Goal: Transaction & Acquisition: Purchase product/service

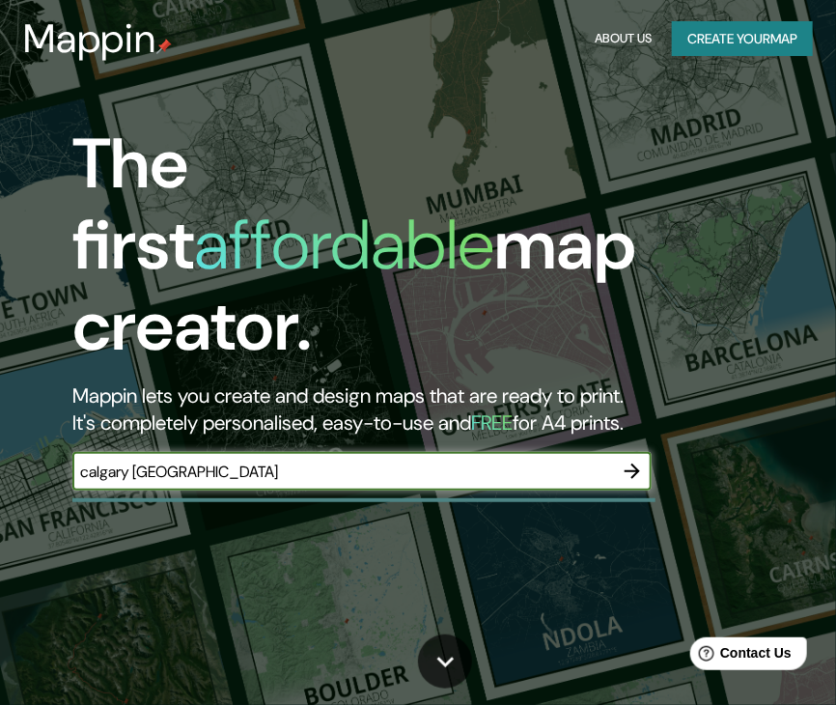
type input "calgary [GEOGRAPHIC_DATA]"
click at [630, 459] on icon "button" at bounding box center [632, 470] width 23 height 23
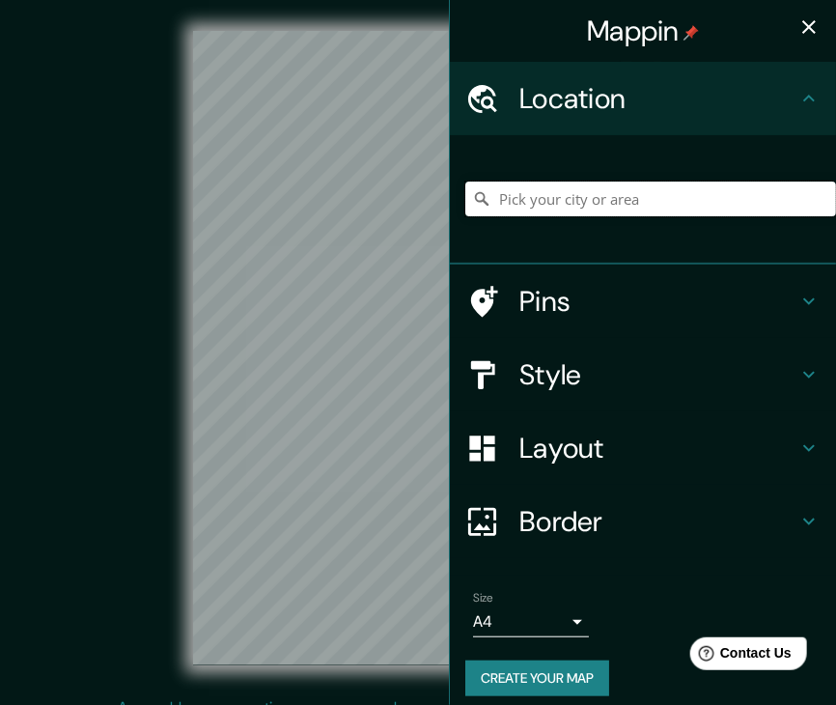
click at [603, 186] on input "Pick your city or area" at bounding box center [650, 198] width 371 height 35
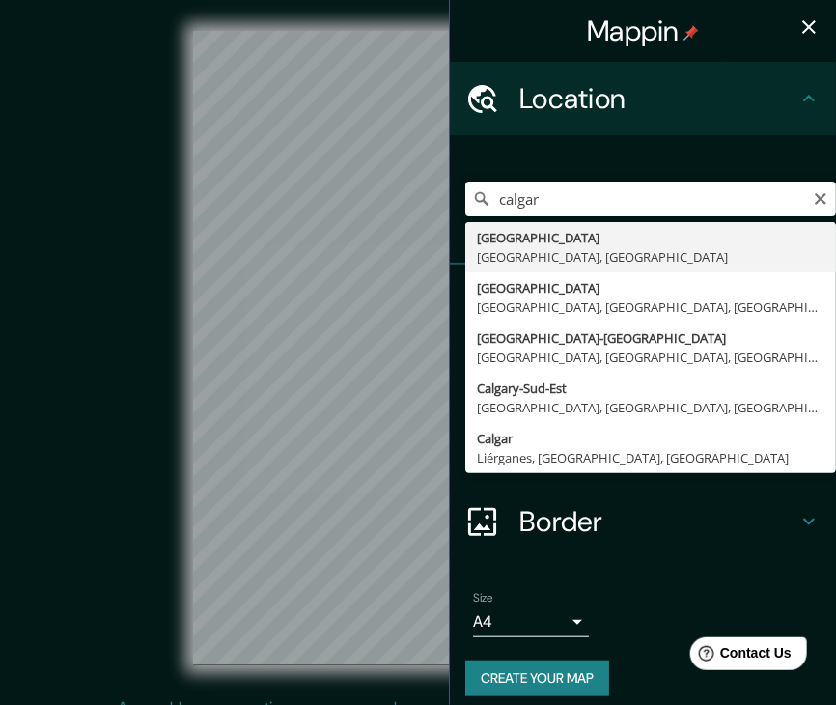
type input "Calgary, Alberta, Canadá"
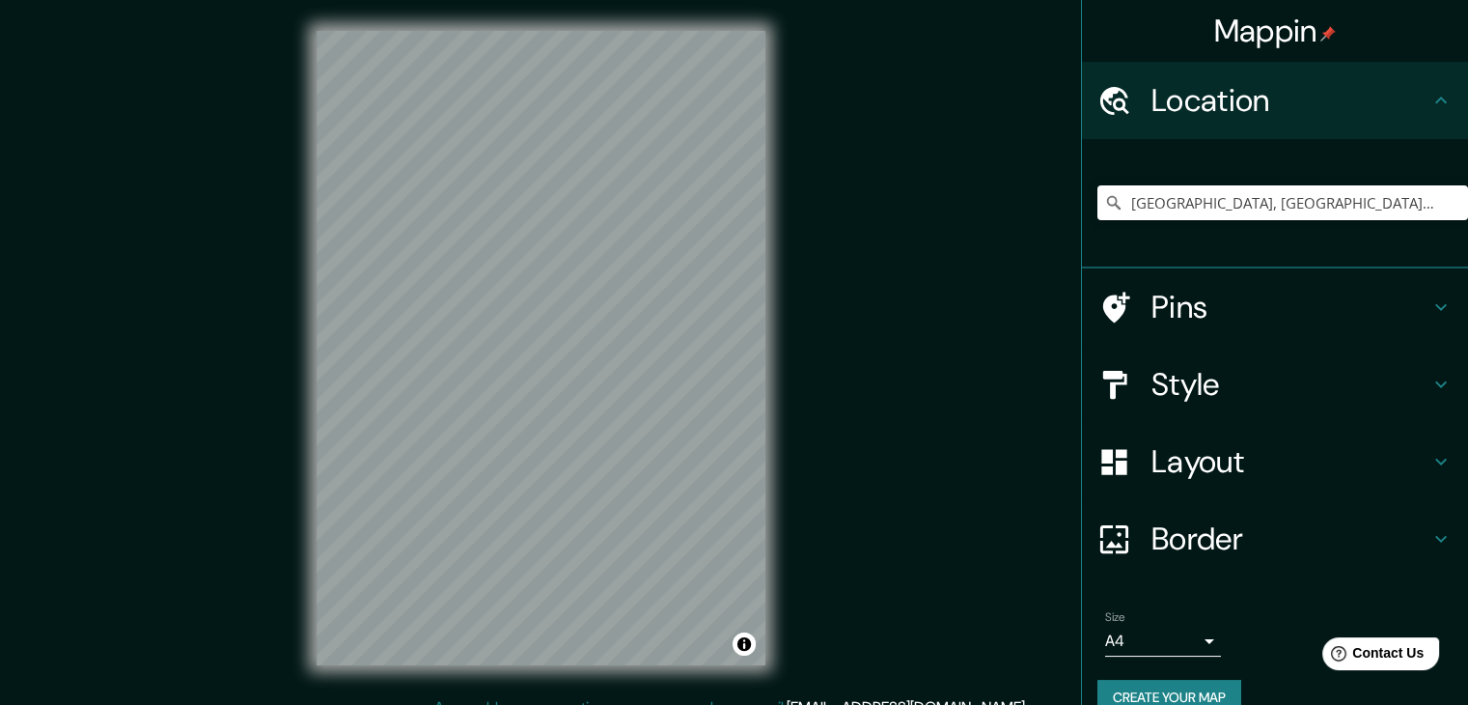
click at [835, 302] on h4 "Pins" at bounding box center [1290, 307] width 278 height 39
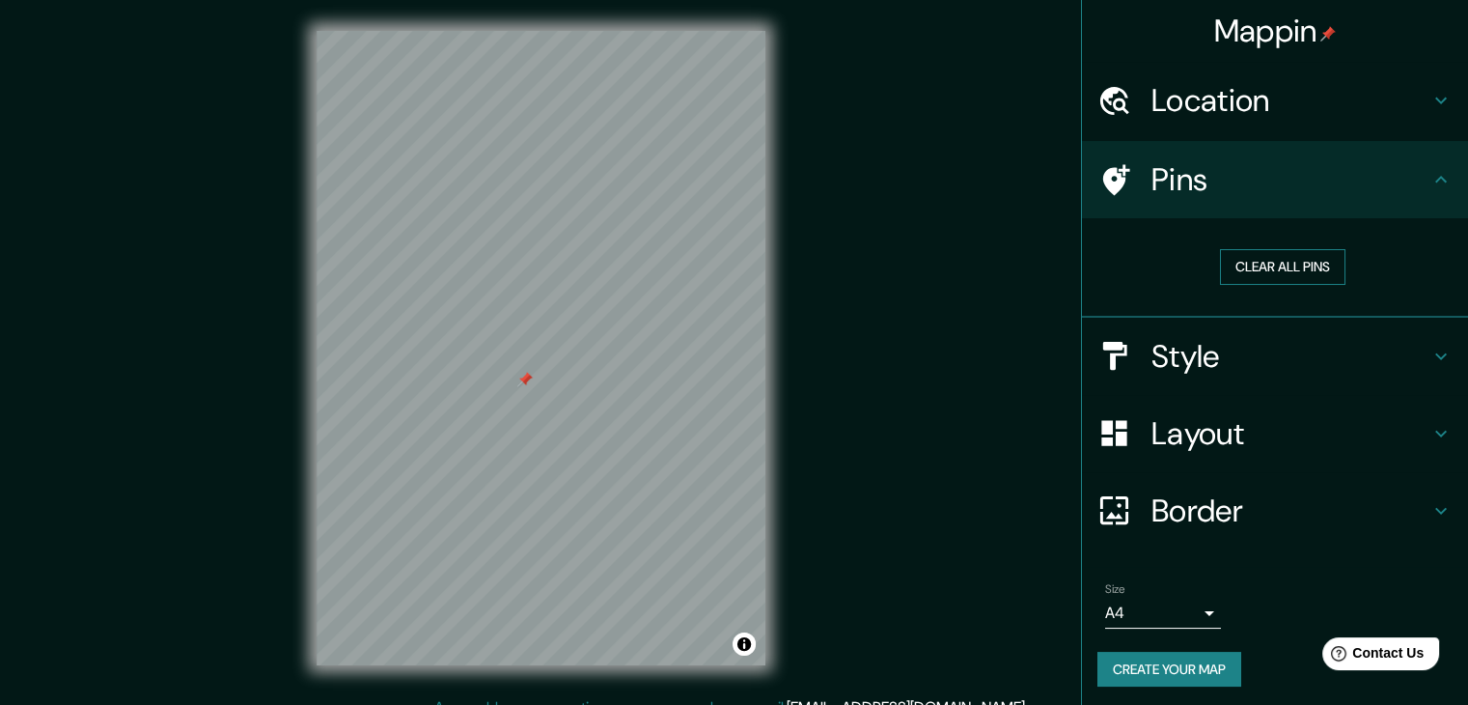
click at [835, 267] on button "Clear all pins" at bounding box center [1282, 267] width 125 height 36
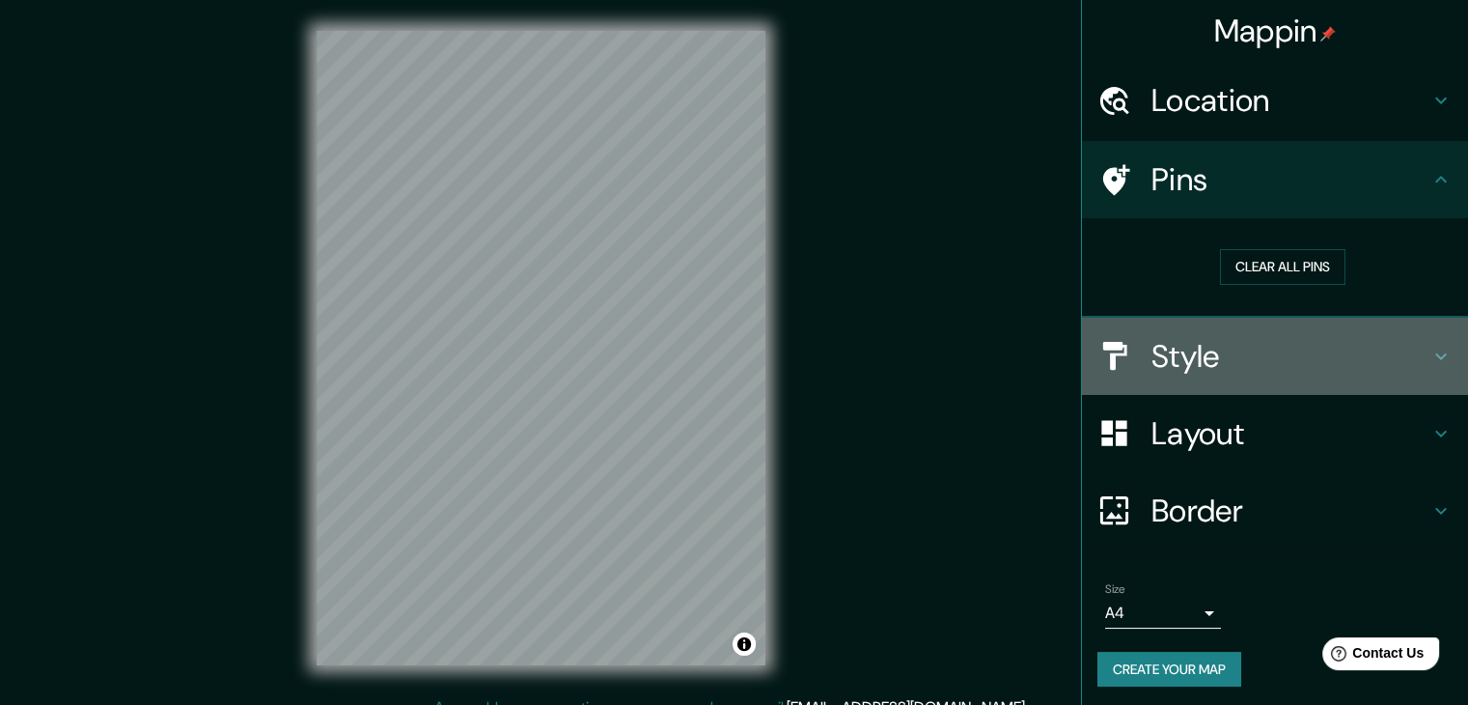
click at [835, 349] on h4 "Style" at bounding box center [1290, 356] width 278 height 39
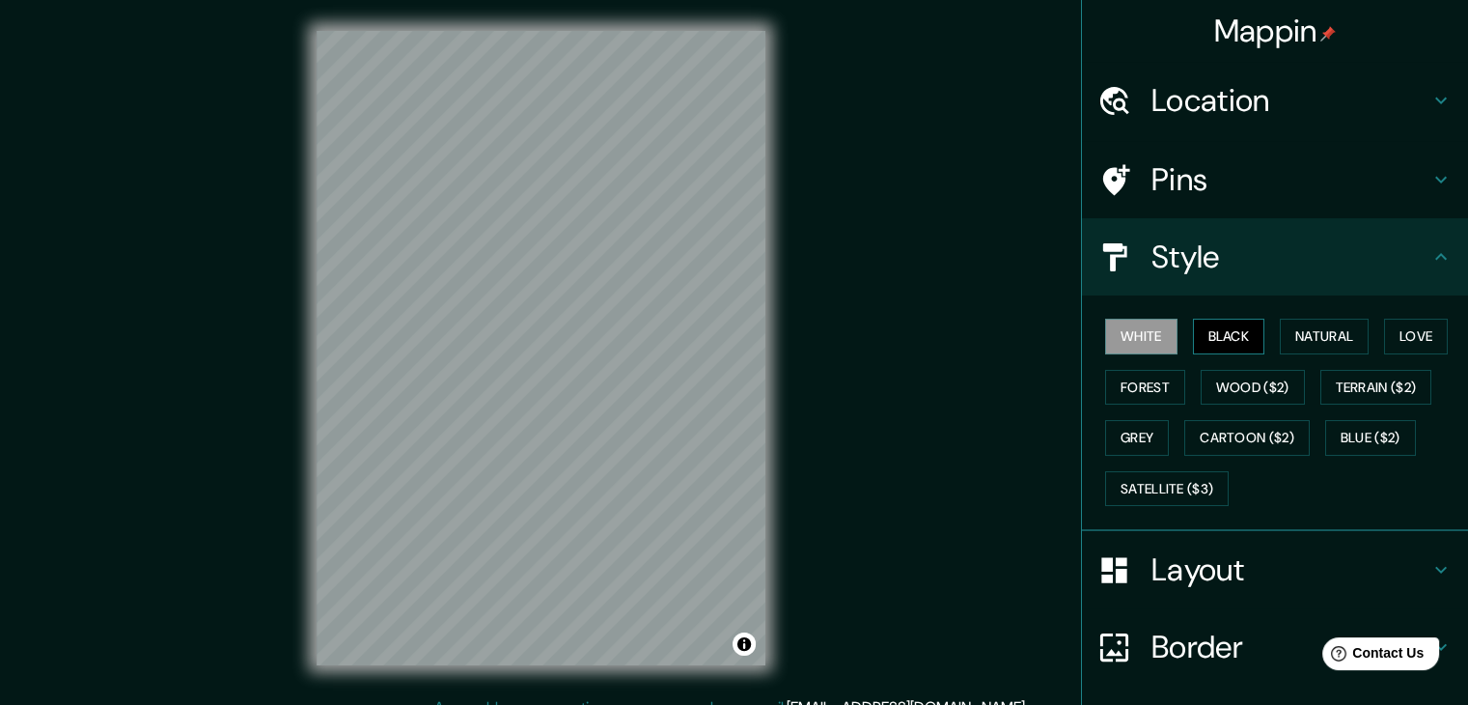
click at [835, 326] on button "Black" at bounding box center [1229, 336] width 72 height 36
click at [835, 341] on button "Natural" at bounding box center [1324, 336] width 89 height 36
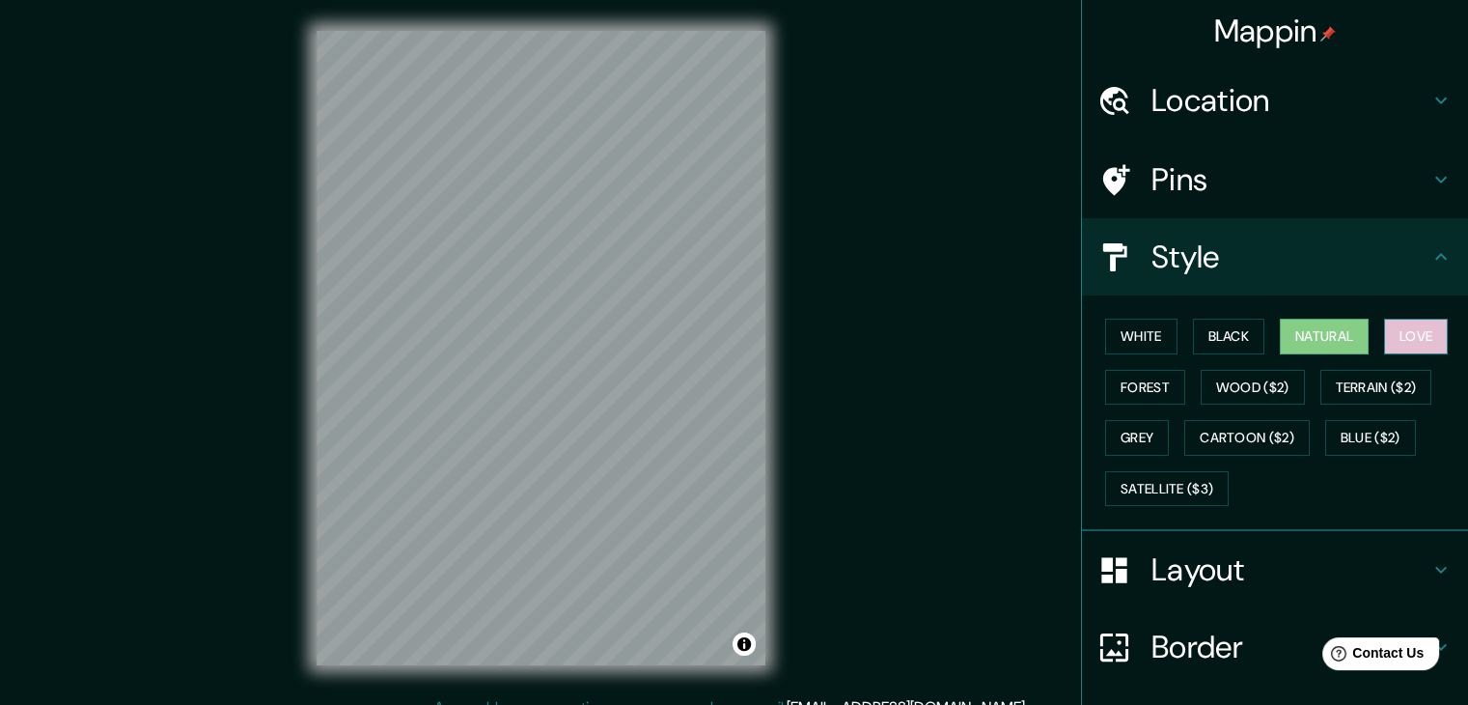
click at [835, 338] on button "Love" at bounding box center [1416, 336] width 64 height 36
click at [835, 390] on button "Forest" at bounding box center [1145, 388] width 80 height 36
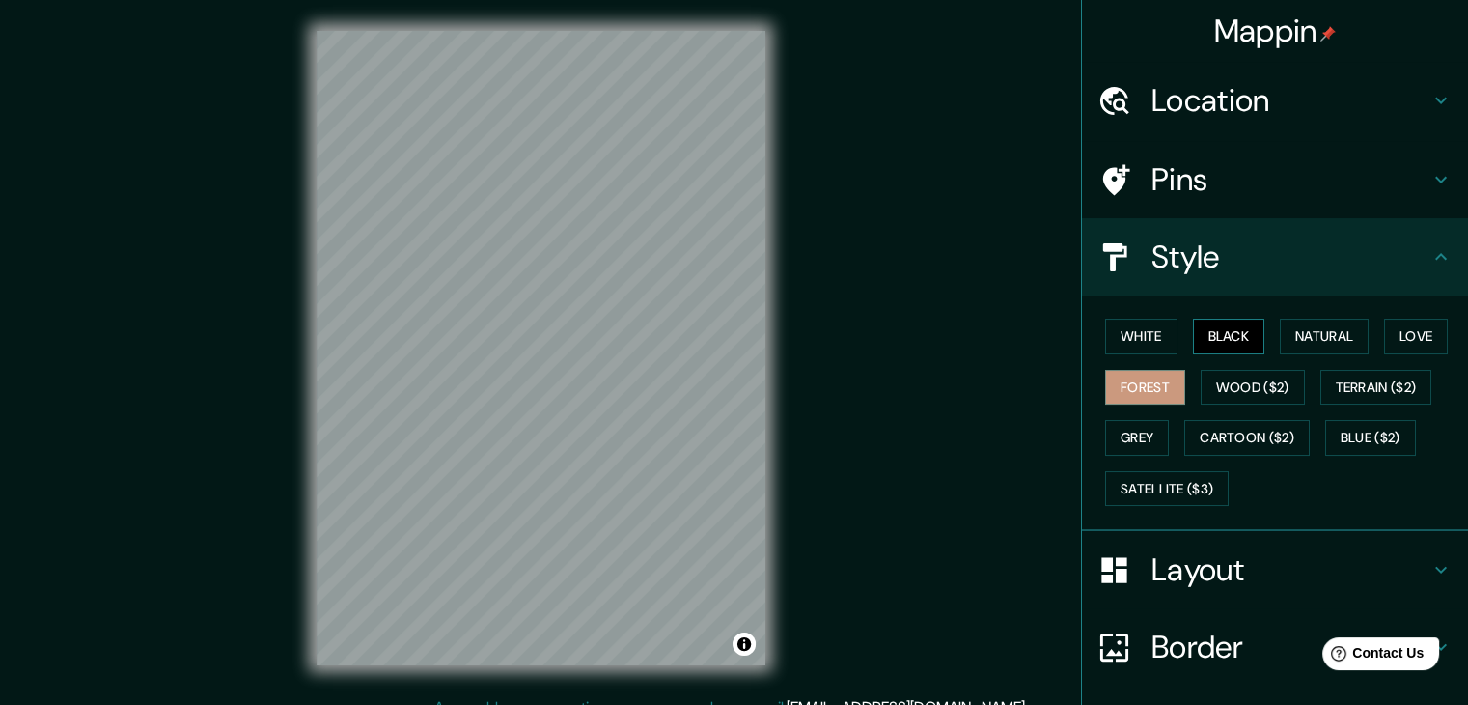
click at [835, 337] on button "Black" at bounding box center [1229, 336] width 72 height 36
click at [835, 331] on button "Natural" at bounding box center [1324, 336] width 89 height 36
click at [835, 574] on div at bounding box center [1124, 570] width 54 height 34
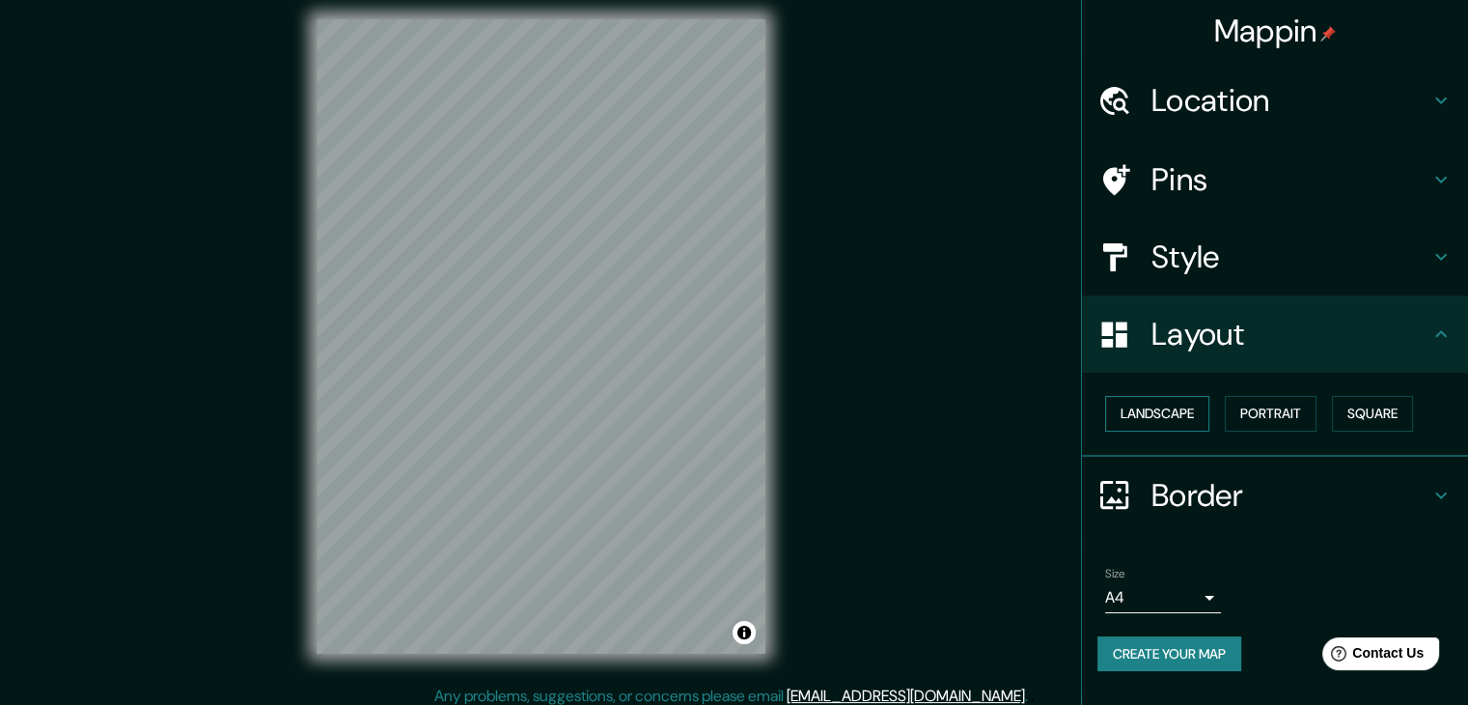
scroll to position [22, 0]
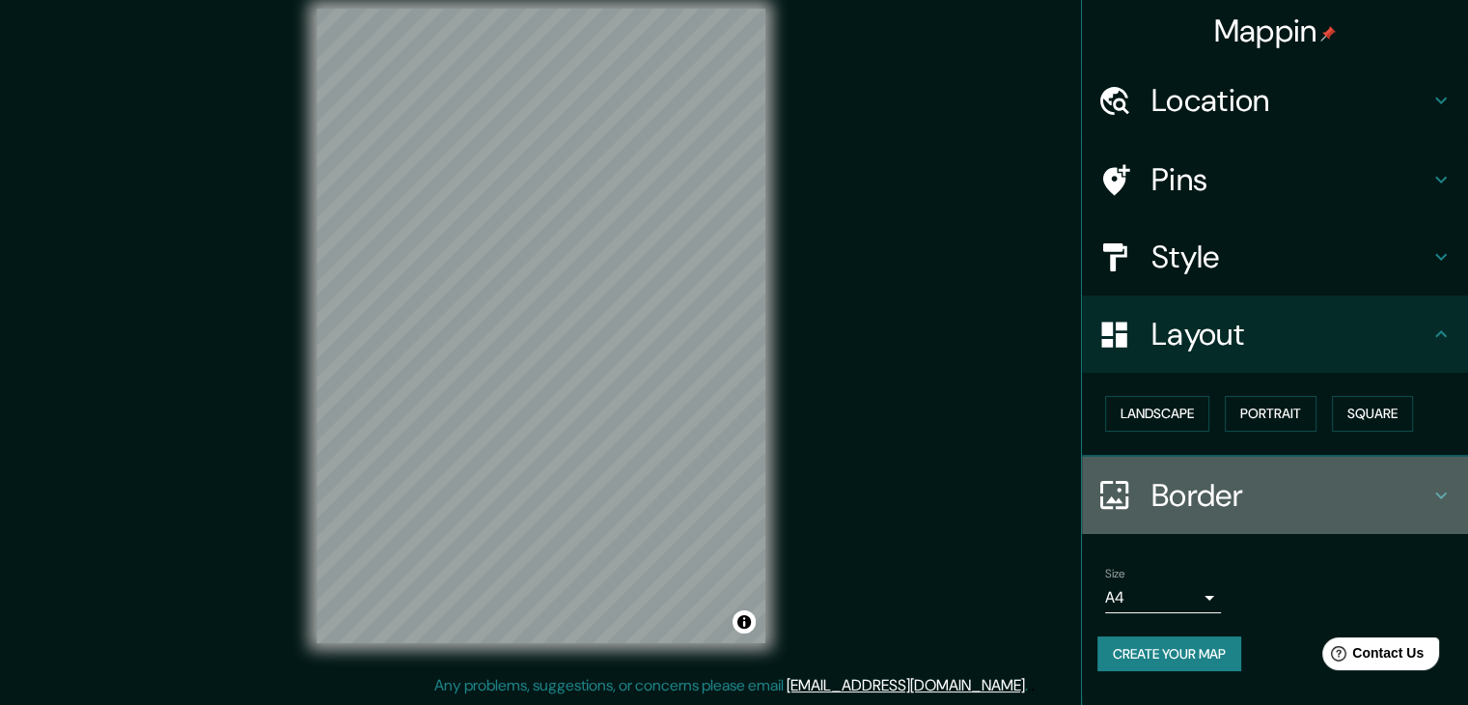
click at [835, 483] on h4 "Border" at bounding box center [1290, 495] width 278 height 39
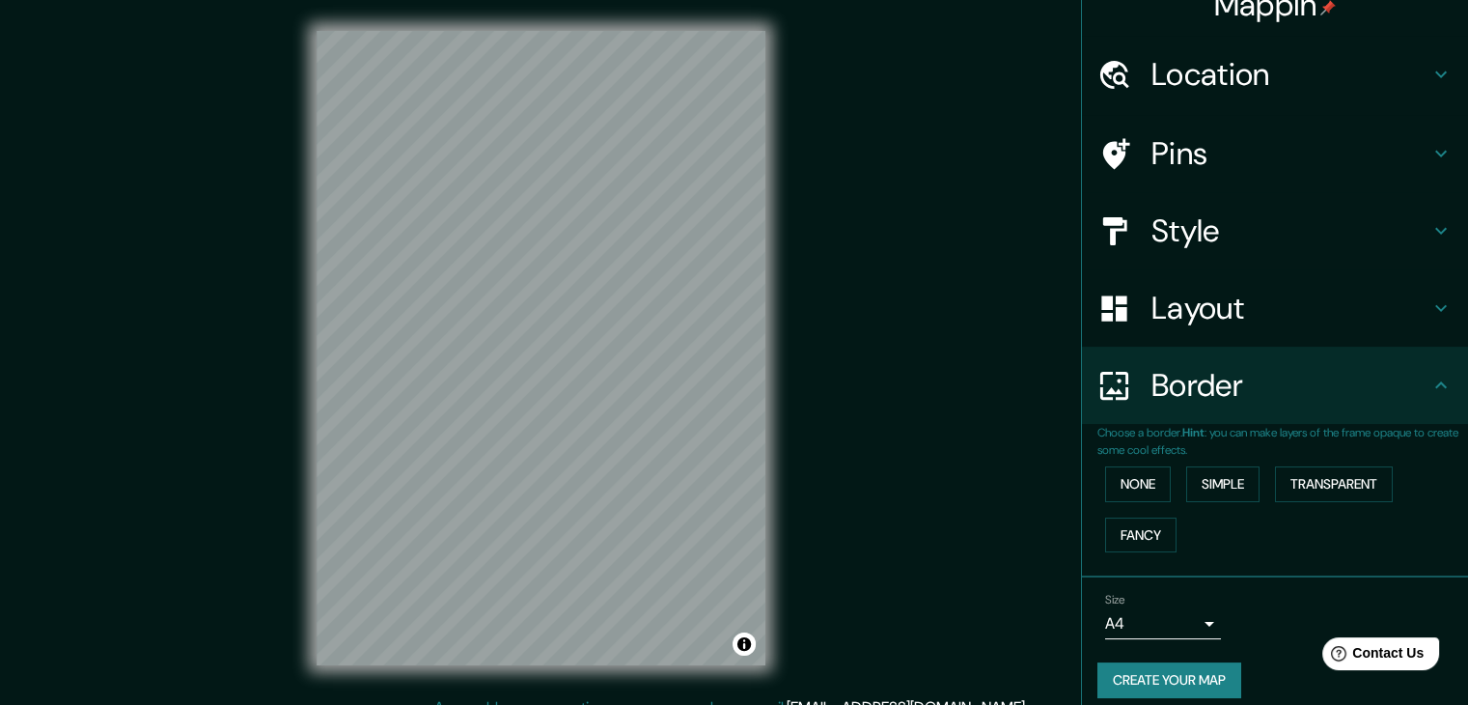
scroll to position [41, 0]
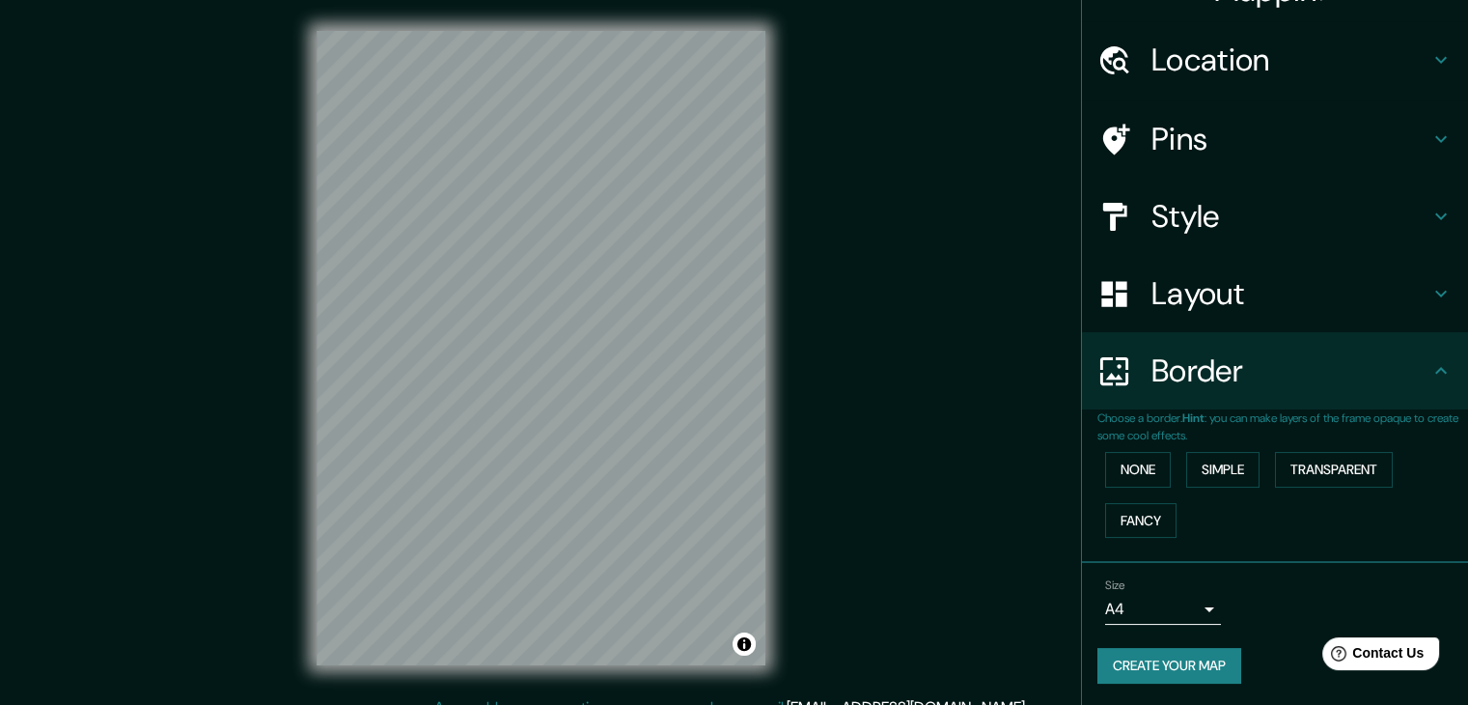
click at [835, 660] on button "Create your map" at bounding box center [1169, 666] width 144 height 36
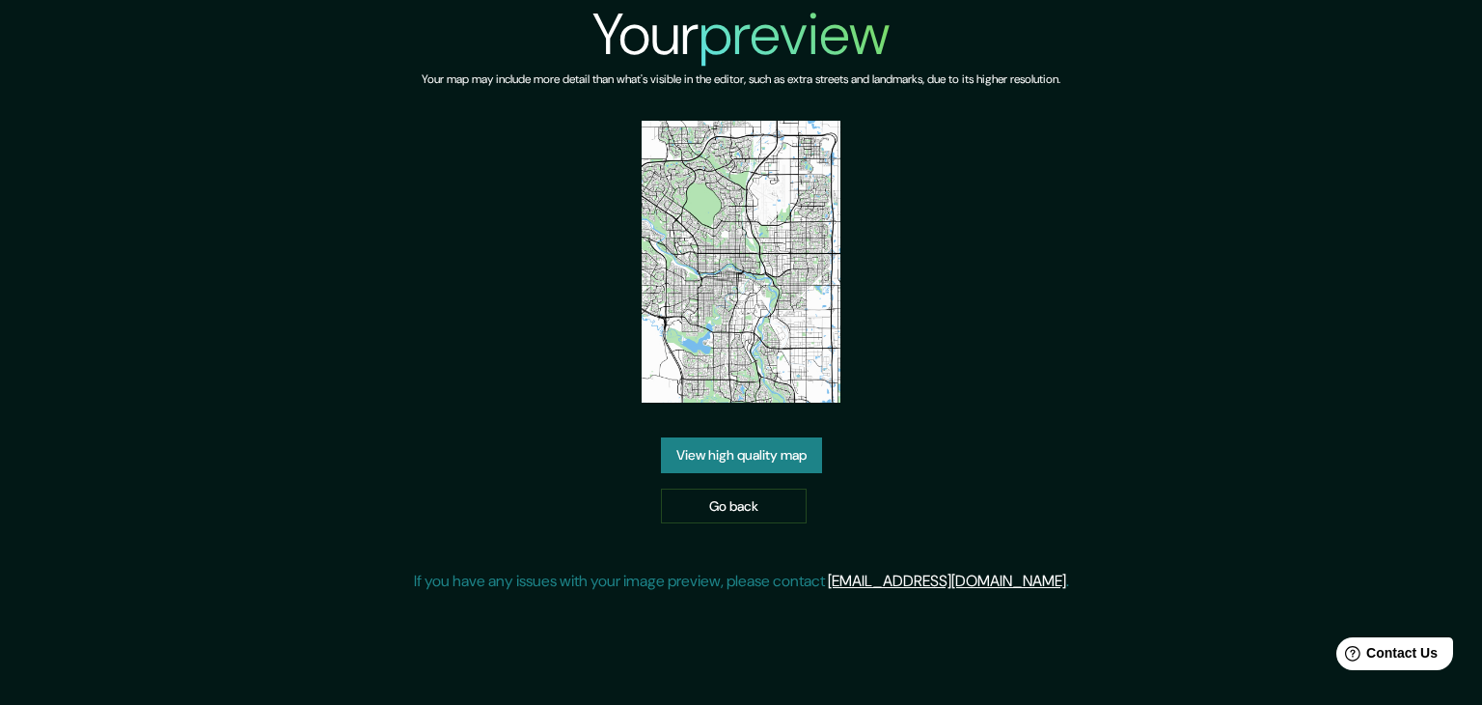
click at [762, 382] on img at bounding box center [742, 262] width 200 height 282
click at [774, 449] on link "View high quality map" at bounding box center [741, 455] width 161 height 36
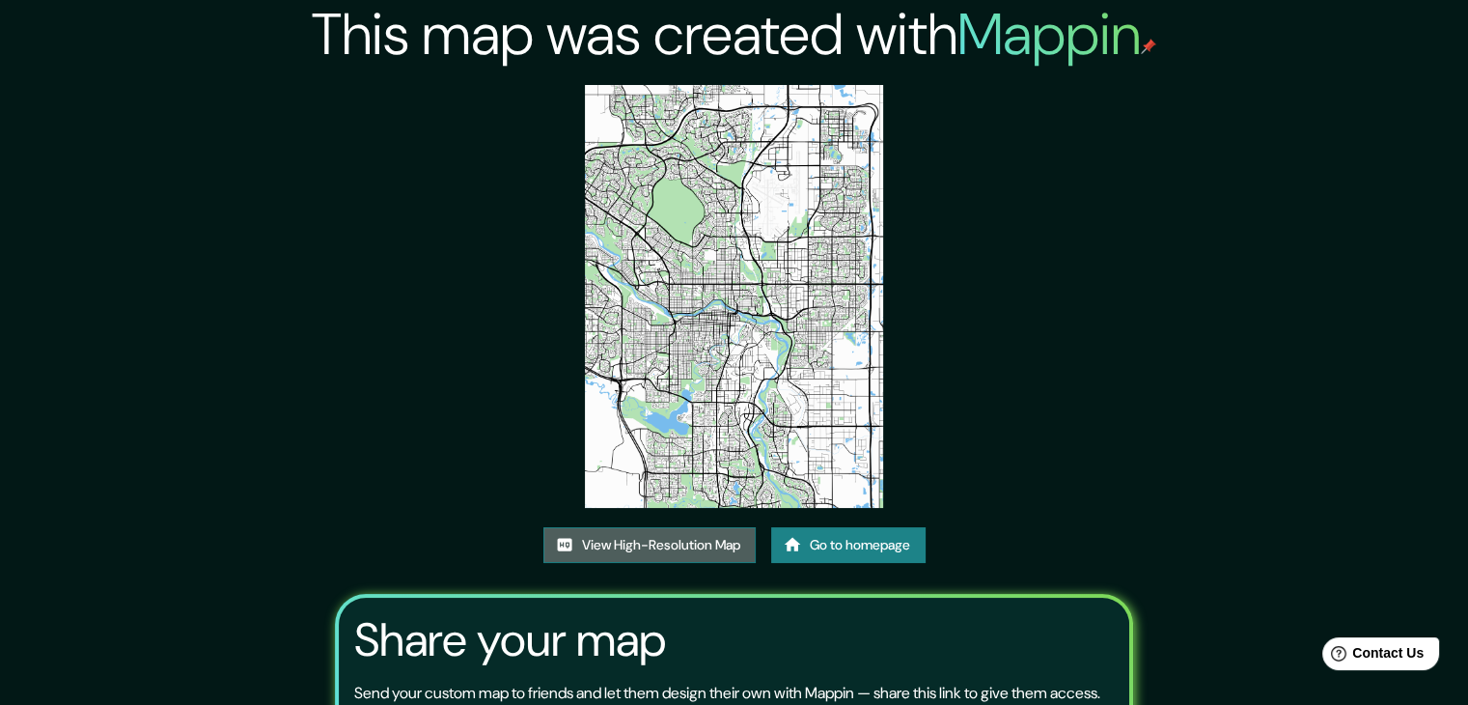
click at [658, 557] on link "View High-Resolution Map" at bounding box center [649, 545] width 212 height 36
